Goal: Entertainment & Leisure: Consume media (video, audio)

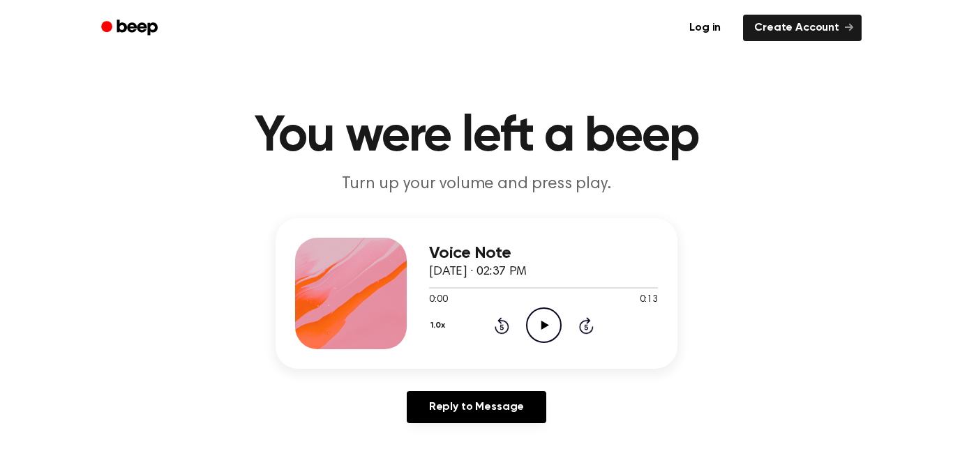
click at [536, 323] on icon "Play Audio" at bounding box center [544, 326] width 36 height 36
click at [546, 331] on icon "Play Audio" at bounding box center [544, 326] width 36 height 36
drag, startPoint x: 656, startPoint y: 289, endPoint x: 416, endPoint y: 321, distance: 242.0
click at [416, 321] on div "Voice Note September 29, 2025 · 02:37 PM 0:13 0:13 Your browser does not suppor…" at bounding box center [476, 293] width 402 height 151
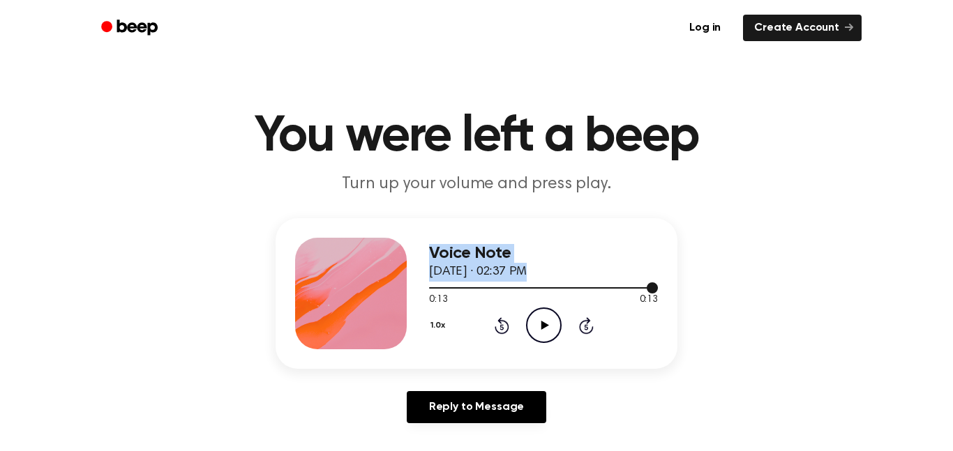
click at [434, 288] on div at bounding box center [543, 287] width 229 height 1
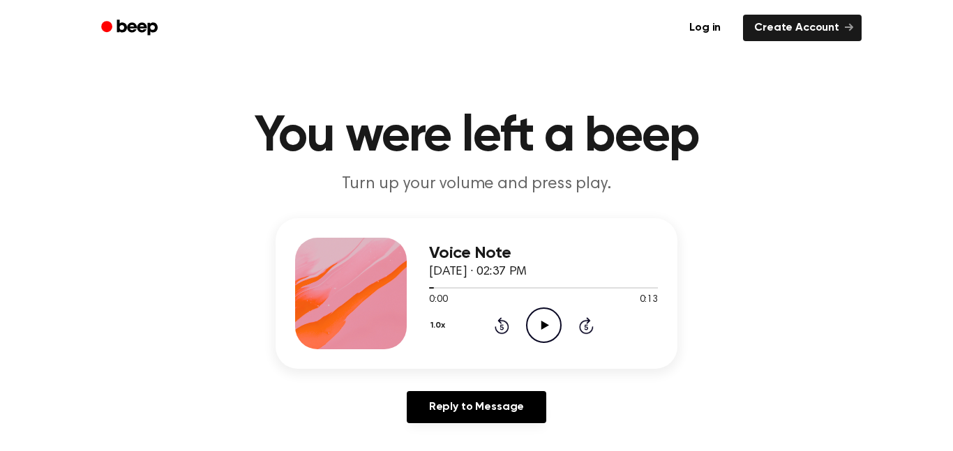
click at [547, 324] on icon "Play Audio" at bounding box center [544, 326] width 36 height 36
click at [547, 324] on icon "Pause Audio" at bounding box center [544, 326] width 36 height 36
click at [547, 324] on icon "Play Audio" at bounding box center [544, 326] width 36 height 36
click at [506, 332] on icon at bounding box center [501, 325] width 15 height 17
click at [504, 331] on icon at bounding box center [501, 325] width 15 height 17
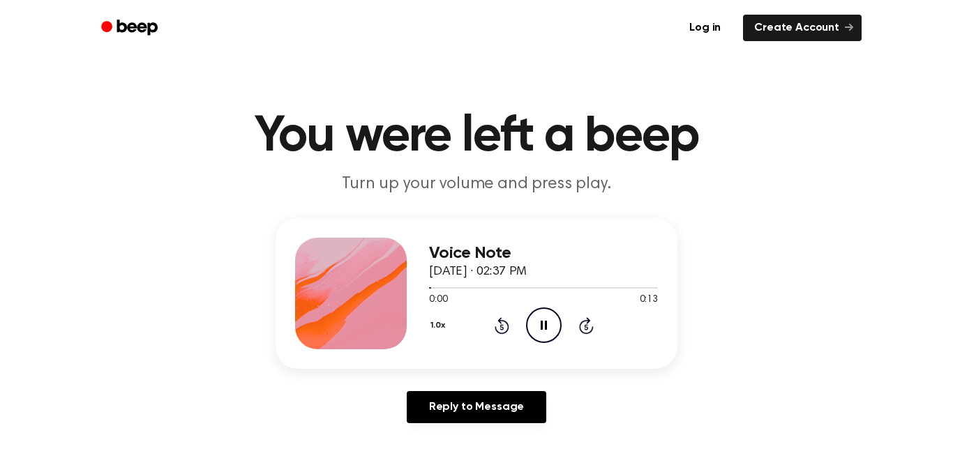
click at [504, 330] on icon "Rewind 5 seconds" at bounding box center [501, 326] width 15 height 18
click at [542, 325] on icon at bounding box center [544, 325] width 6 height 9
click at [542, 325] on icon at bounding box center [545, 325] width 8 height 9
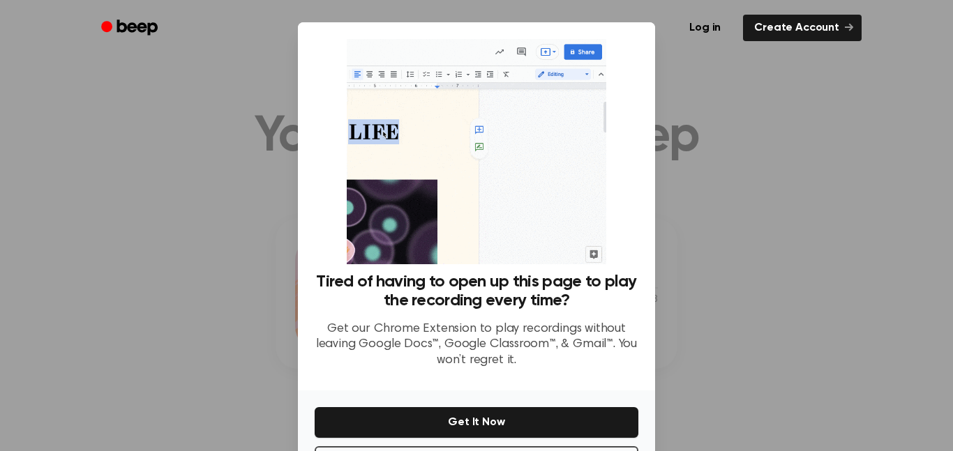
click at [773, 295] on div at bounding box center [476, 225] width 953 height 451
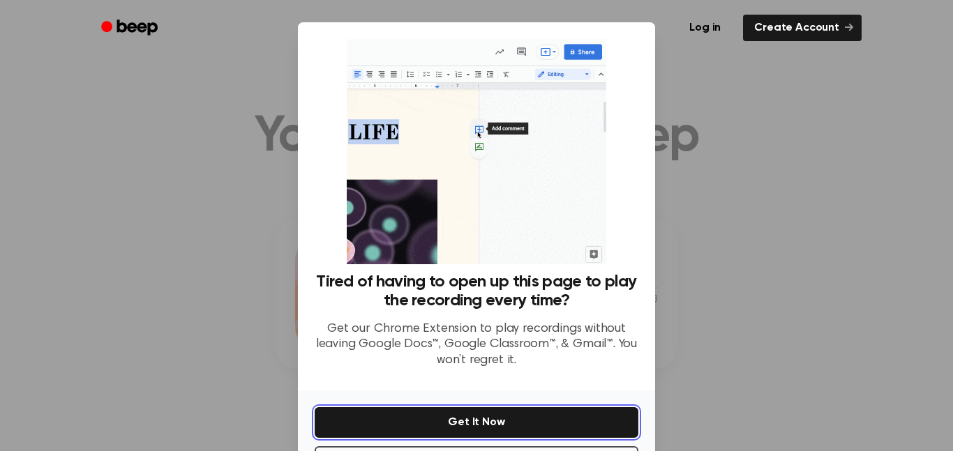
click at [598, 420] on button "Get It Now" at bounding box center [477, 422] width 324 height 31
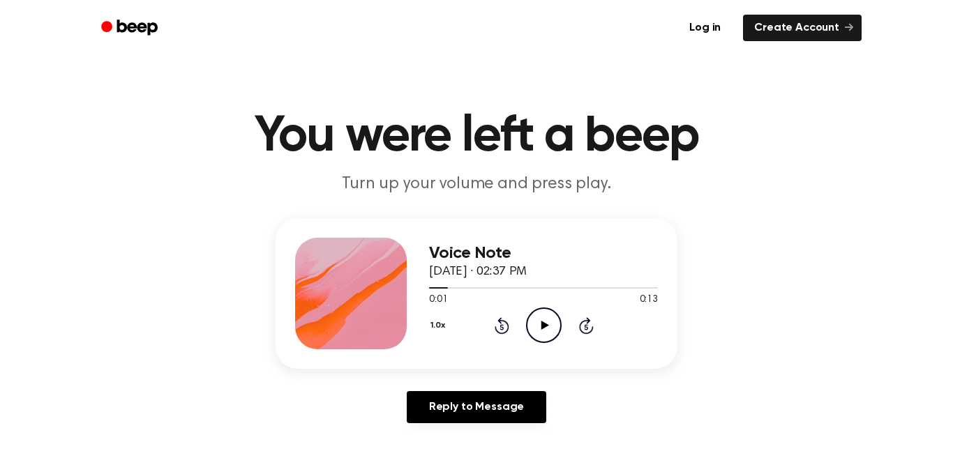
click at [538, 326] on icon "Play Audio" at bounding box center [544, 326] width 36 height 36
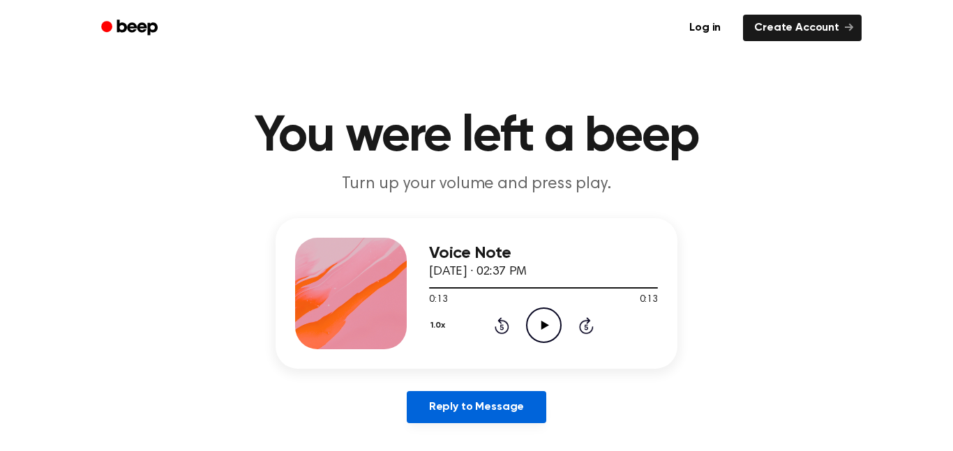
click at [452, 402] on link "Reply to Message" at bounding box center [476, 407] width 139 height 32
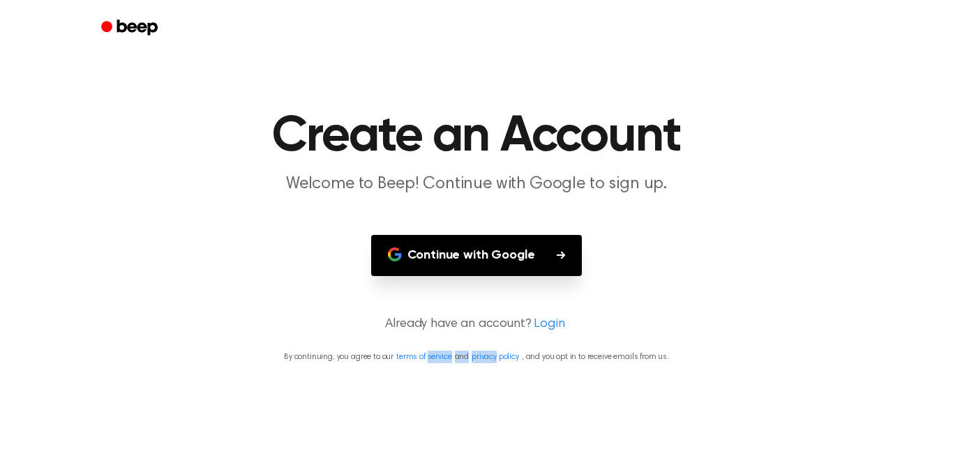
click at [452, 403] on main "Create an Account Welcome to Beep! Continue with Google to sign up. Continue wi…" at bounding box center [476, 225] width 953 height 451
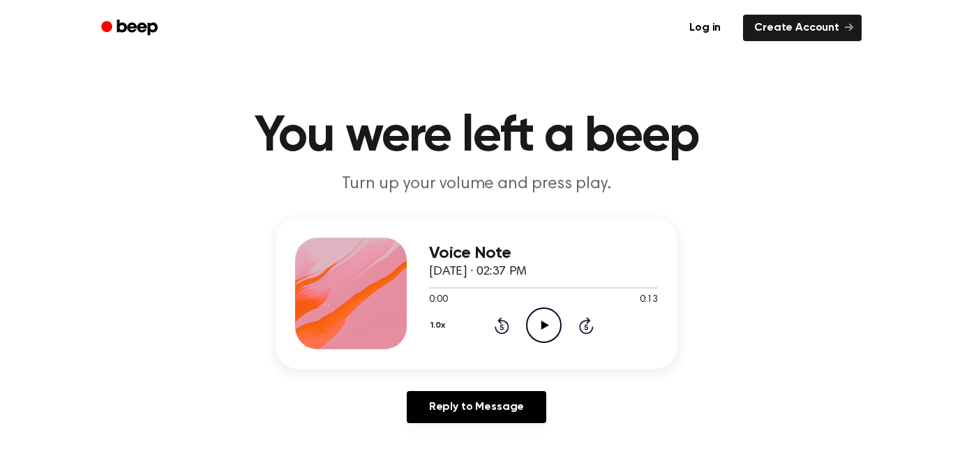
click at [537, 318] on icon "Play Audio" at bounding box center [544, 326] width 36 height 36
click at [587, 323] on icon at bounding box center [586, 325] width 15 height 17
click at [541, 328] on icon at bounding box center [545, 325] width 8 height 9
click at [130, 25] on icon "Beep" at bounding box center [130, 27] width 59 height 20
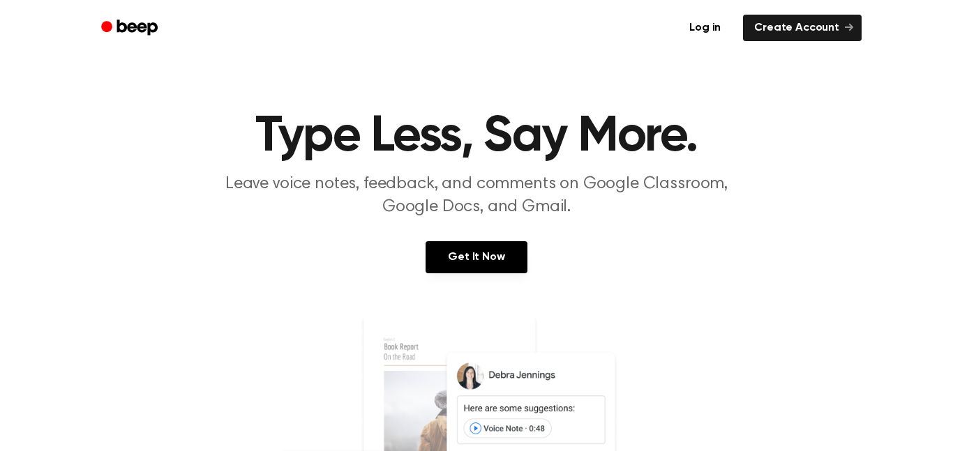
click at [130, 25] on icon "Beep" at bounding box center [130, 27] width 59 height 20
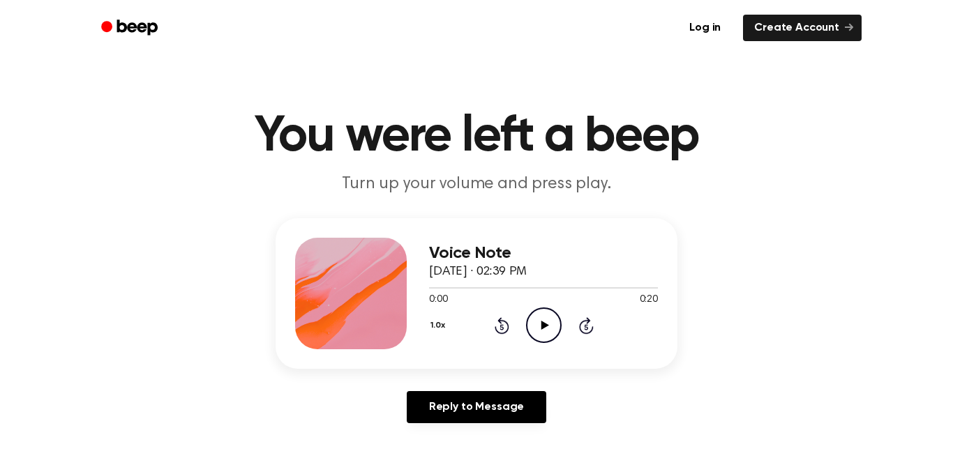
click at [538, 322] on icon "Play Audio" at bounding box center [544, 326] width 36 height 36
click at [545, 326] on icon at bounding box center [545, 325] width 8 height 9
click at [537, 319] on icon "Play Audio" at bounding box center [544, 326] width 36 height 36
click at [532, 322] on icon "Play Audio" at bounding box center [544, 326] width 36 height 36
click at [547, 332] on icon "Play Audio" at bounding box center [544, 326] width 36 height 36
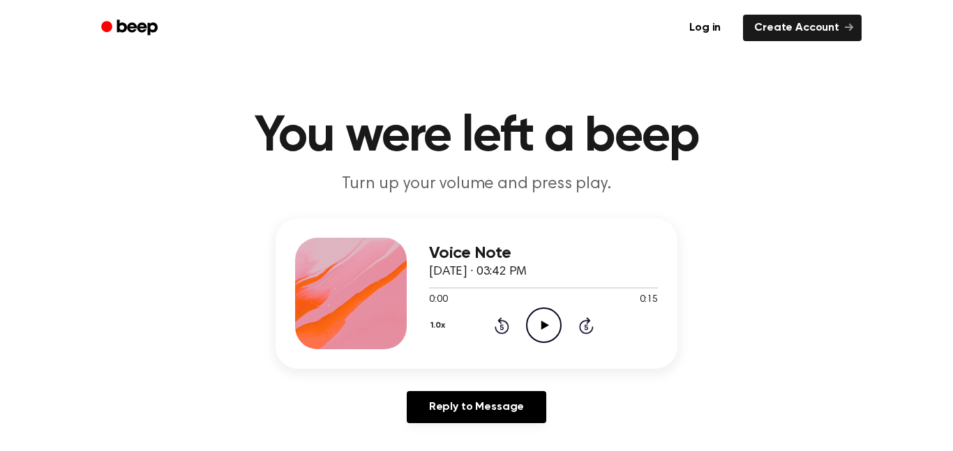
click at [553, 324] on icon "Play Audio" at bounding box center [544, 326] width 36 height 36
click at [549, 319] on icon "Play Audio" at bounding box center [544, 326] width 36 height 36
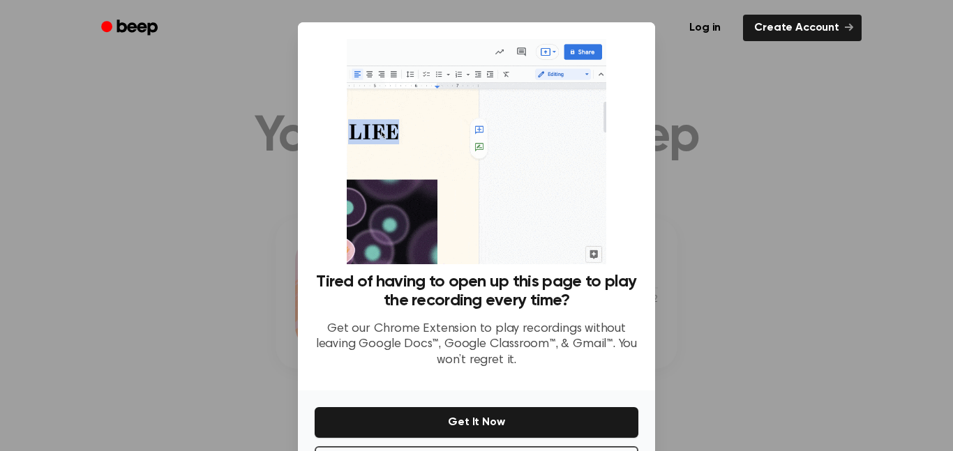
click at [645, 29] on ul "Log in Create Account" at bounding box center [521, 28] width 680 height 32
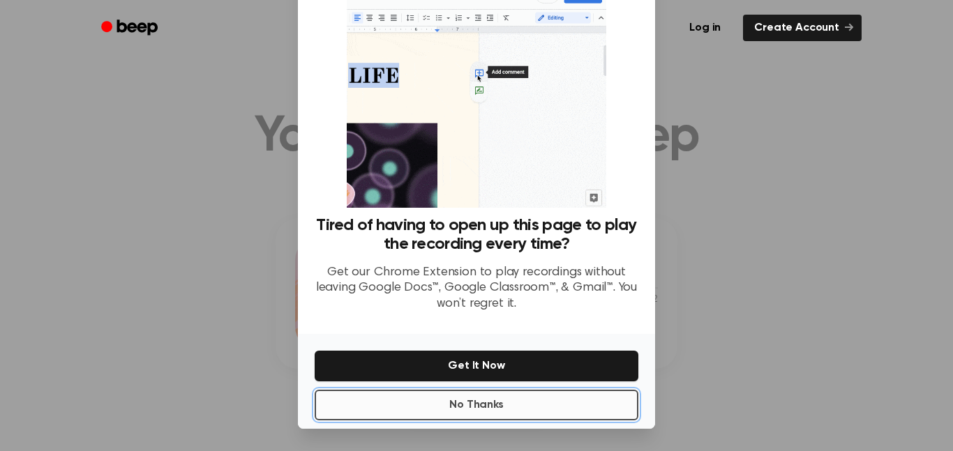
click at [511, 400] on button "No Thanks" at bounding box center [477, 405] width 324 height 31
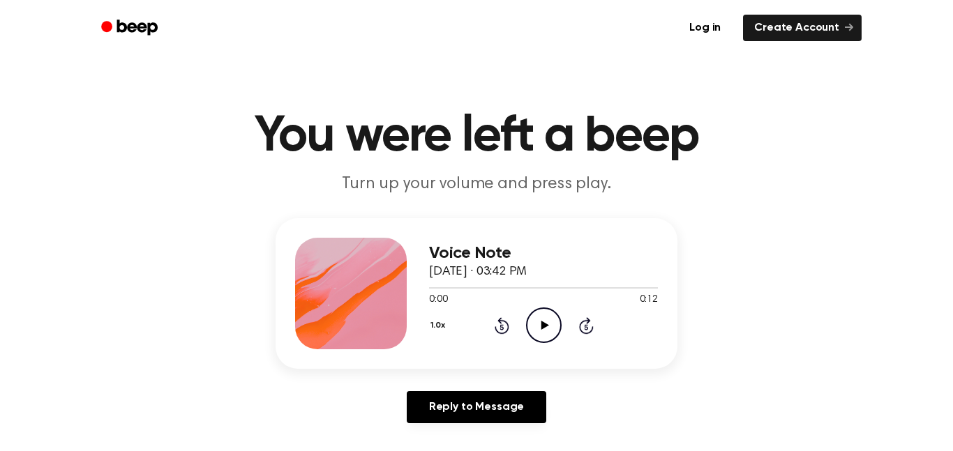
click at [538, 326] on icon "Play Audio" at bounding box center [544, 326] width 36 height 36
click at [543, 321] on icon "Play Audio" at bounding box center [544, 326] width 36 height 36
